Goal: Task Accomplishment & Management: Use online tool/utility

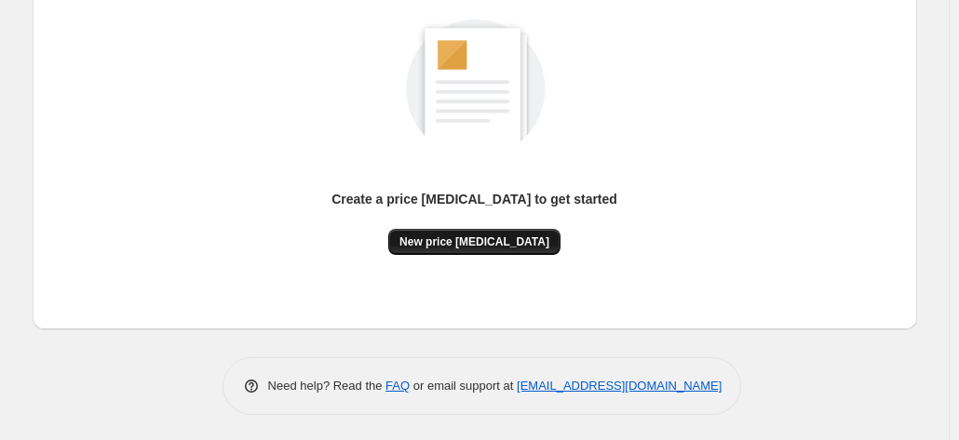
scroll to position [256, 0]
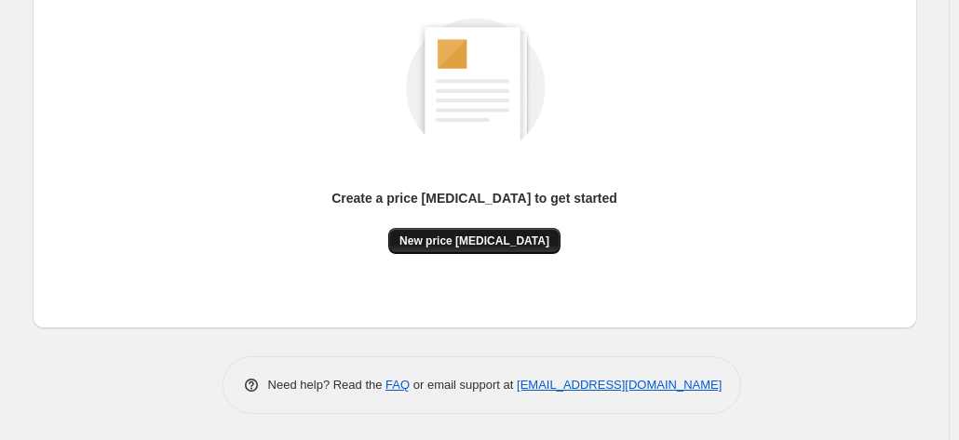
click at [495, 245] on span "New price [MEDICAL_DATA]" at bounding box center [474, 241] width 150 height 15
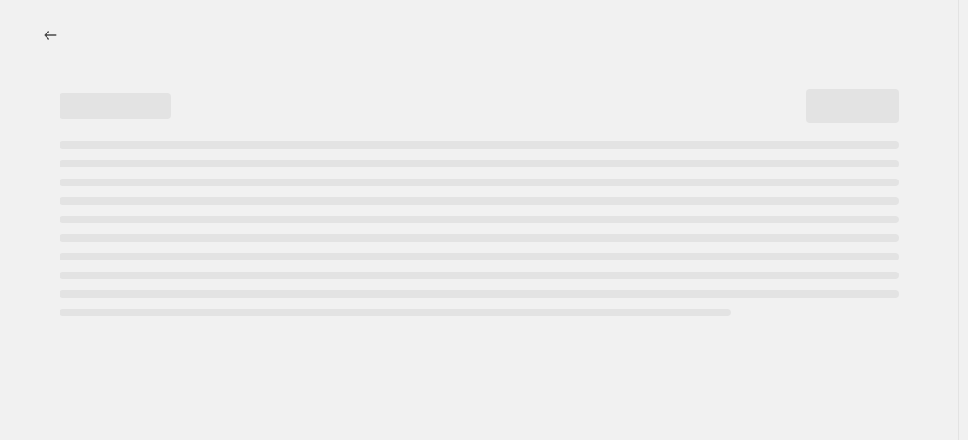
select select "percentage"
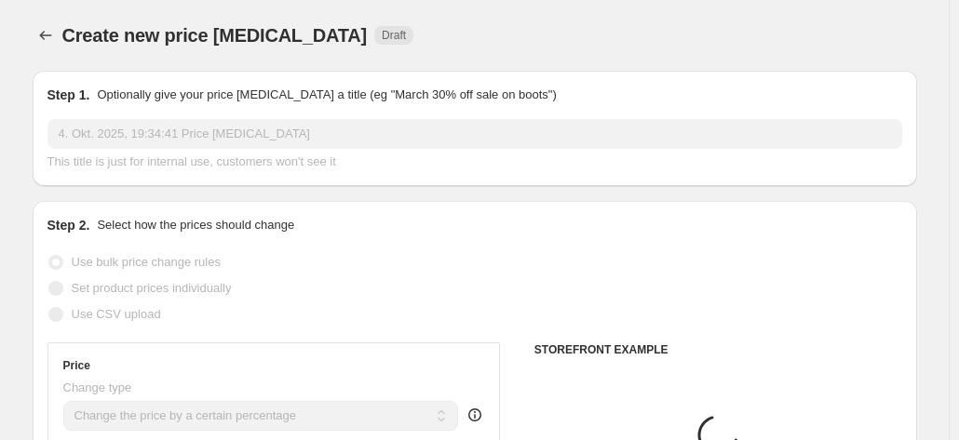
scroll to position [186, 0]
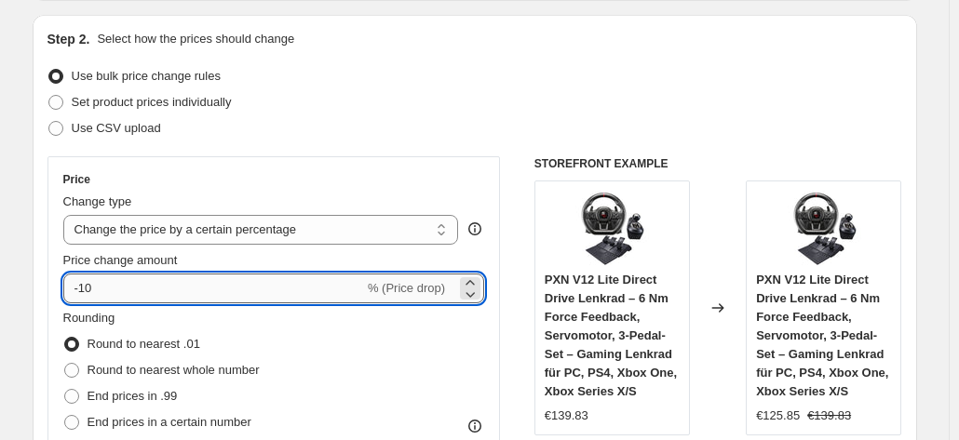
click at [249, 288] on input "-10" at bounding box center [213, 289] width 301 height 30
type input "-1"
type input "-30"
click at [350, 314] on div "Rounding Round to nearest .01 Round to nearest whole number End prices in .99 E…" at bounding box center [274, 372] width 422 height 127
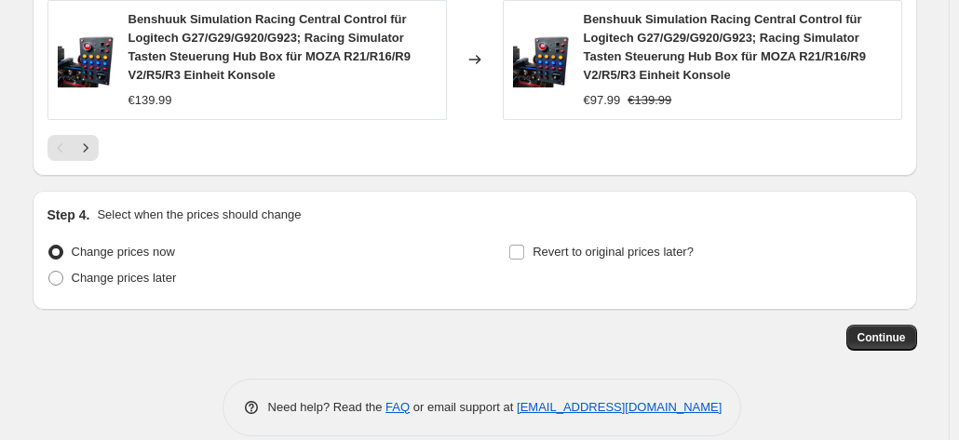
scroll to position [1532, 0]
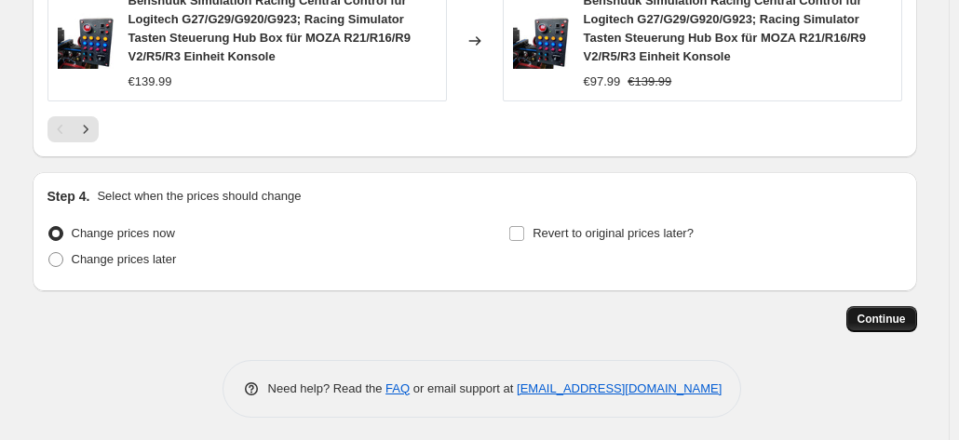
click at [888, 325] on button "Continue" at bounding box center [881, 319] width 71 height 26
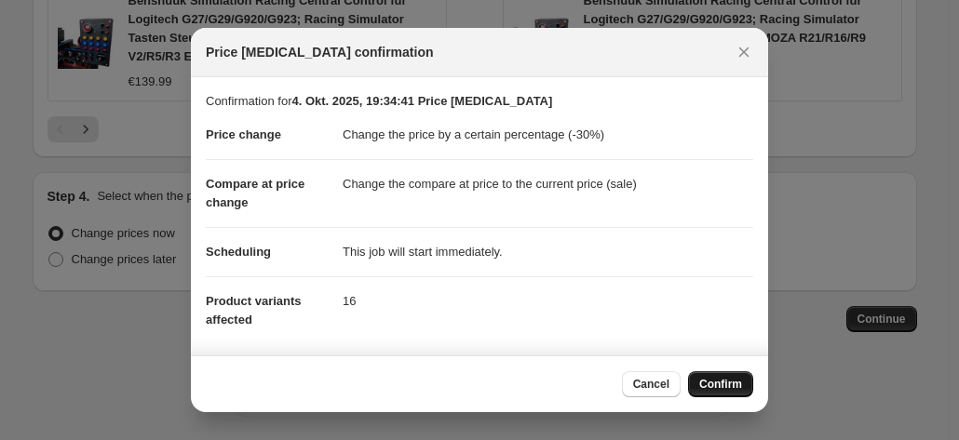
click at [718, 383] on span "Confirm" at bounding box center [720, 384] width 43 height 15
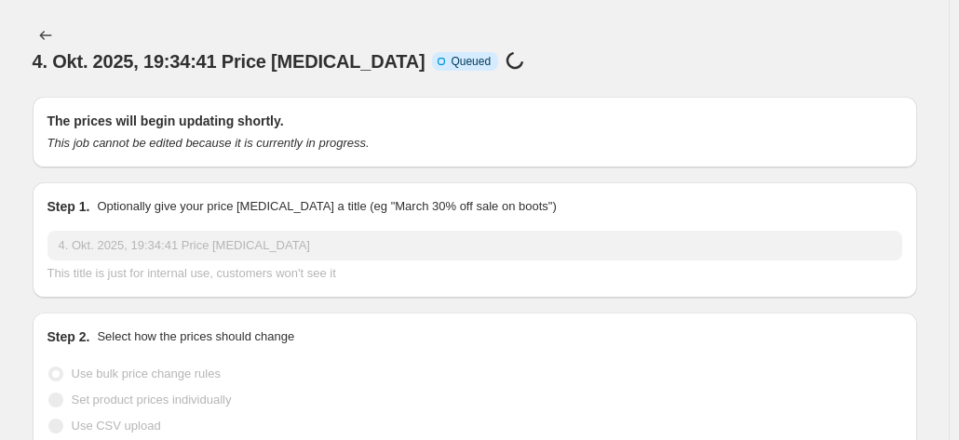
scroll to position [1532, 0]
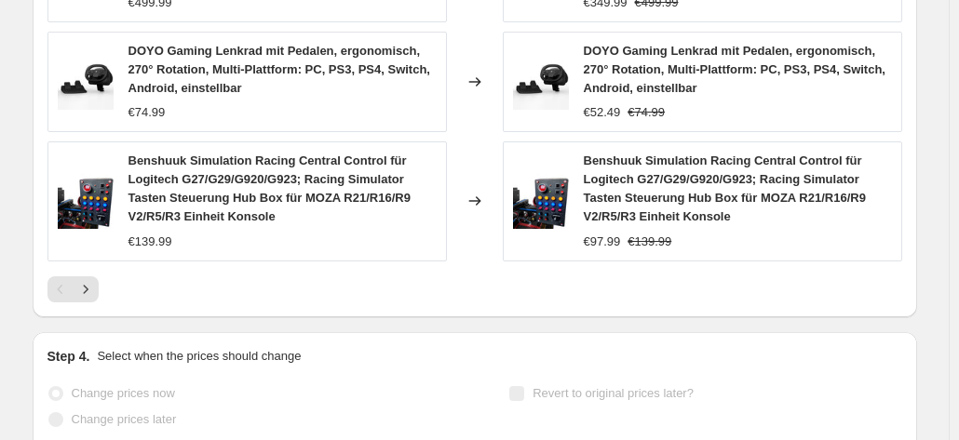
select select "percentage"
